Goal: Transaction & Acquisition: Download file/media

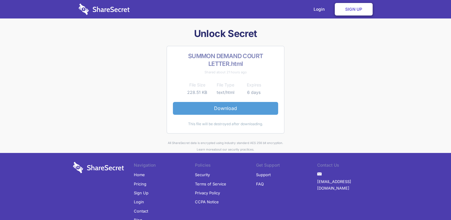
click at [243, 110] on link "Download" at bounding box center [225, 108] width 105 height 13
drag, startPoint x: 316, startPoint y: 41, endPoint x: 375, endPoint y: 100, distance: 83.2
click at [375, 100] on div "Unlock Secret SUMMON DEMAND COURT LETTER.html Shared about 21 hours ago File Si…" at bounding box center [226, 89] width 310 height 125
